Goal: Task Accomplishment & Management: Manage account settings

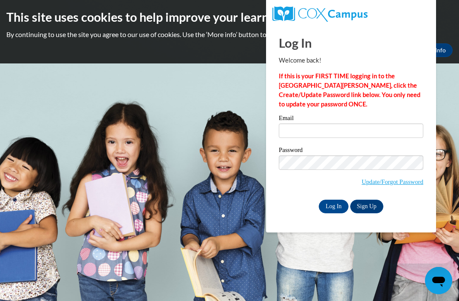
click at [374, 202] on link "Sign Up" at bounding box center [366, 206] width 33 height 14
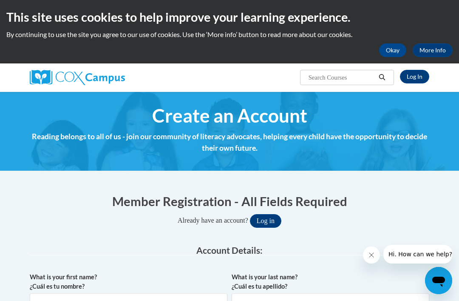
click at [420, 67] on div "Log In Search Search..." at bounding box center [298, 74] width 275 height 22
click at [413, 72] on link "Log In" at bounding box center [414, 77] width 29 height 14
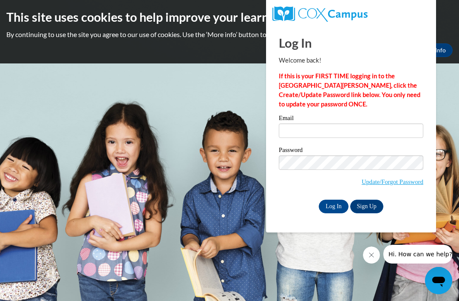
click at [410, 182] on link "Update/Forgot Password" at bounding box center [393, 181] width 62 height 7
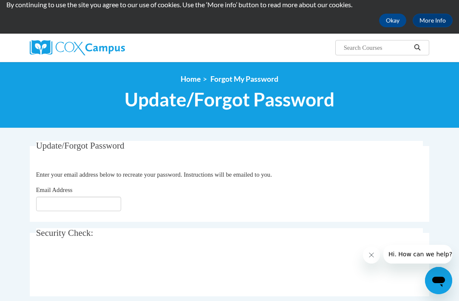
scroll to position [33, 0]
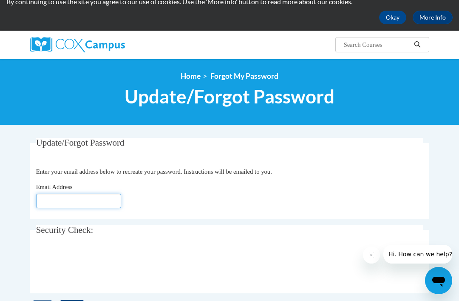
click at [74, 199] on input "Email Address" at bounding box center [78, 200] width 85 height 14
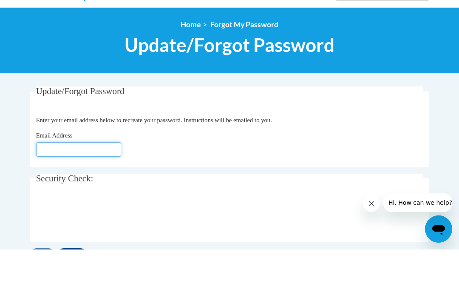
type input "E"
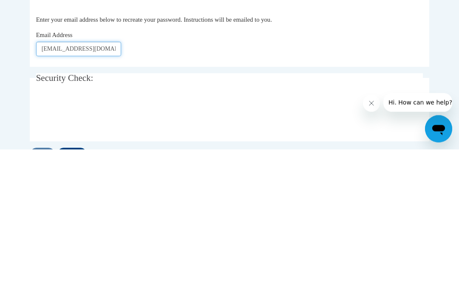
type input "[EMAIL_ADDRESS][DOMAIN_NAME]"
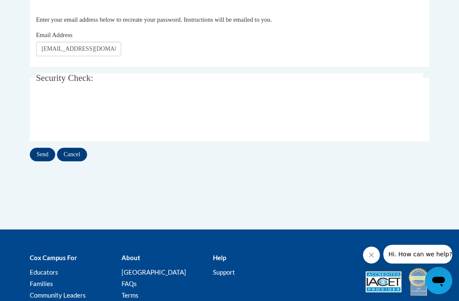
click at [43, 148] on input "Send" at bounding box center [43, 155] width 26 height 14
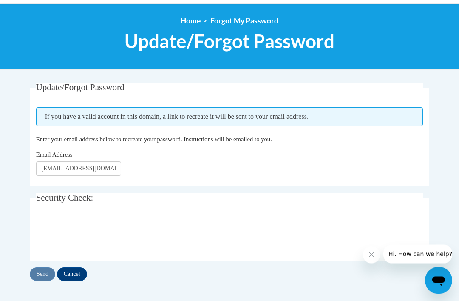
scroll to position [88, 0]
click at [43, 275] on input "Send" at bounding box center [43, 274] width 26 height 14
